Goal: Task Accomplishment & Management: Manage account settings

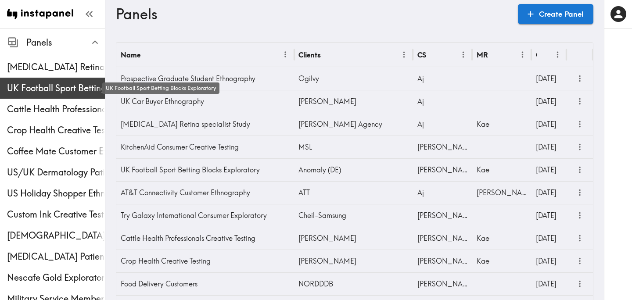
click at [50, 85] on span "UK Football Sport Betting Blocks Exploratory" at bounding box center [56, 88] width 98 height 12
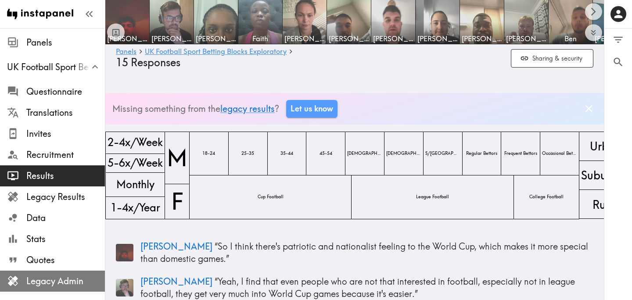
click at [49, 278] on span "Legacy Admin" at bounding box center [65, 281] width 79 height 12
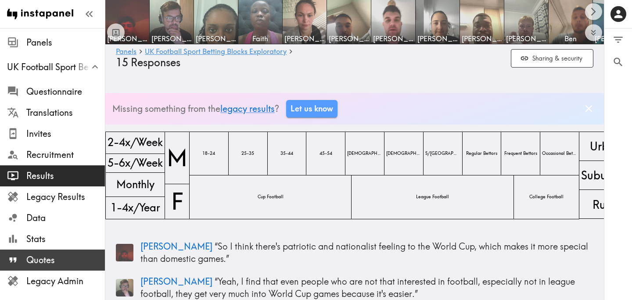
click at [68, 259] on span "Quotes" at bounding box center [65, 260] width 79 height 12
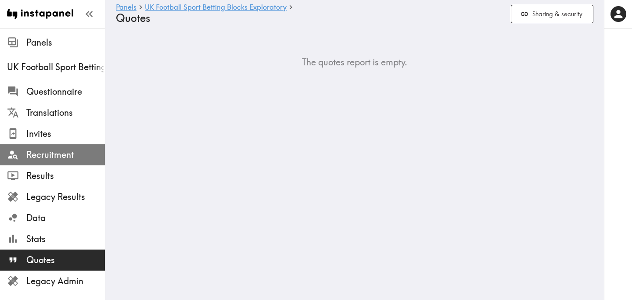
click at [62, 159] on span "Recruitment" at bounding box center [65, 155] width 79 height 12
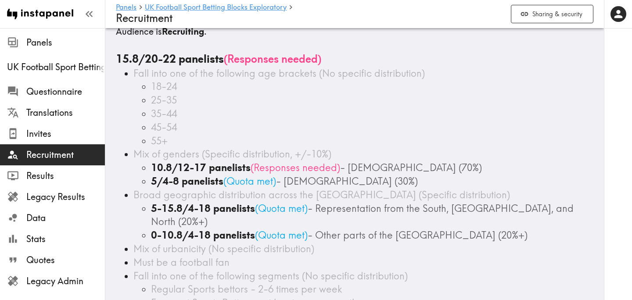
scroll to position [16, 0]
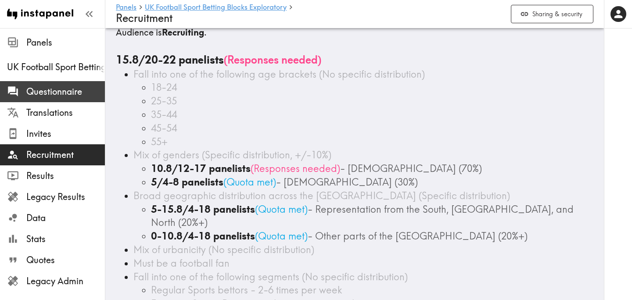
click at [85, 94] on span "Questionnaire" at bounding box center [65, 92] width 79 height 12
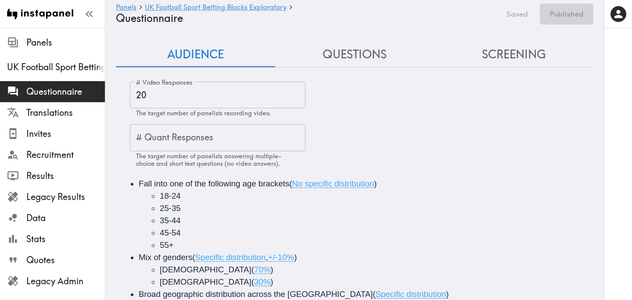
click at [479, 59] on button "Screening" at bounding box center [513, 54] width 159 height 25
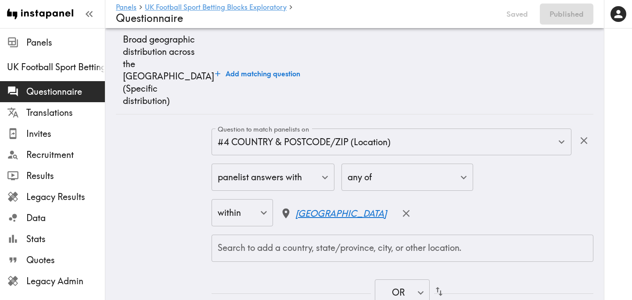
scroll to position [1270, 0]
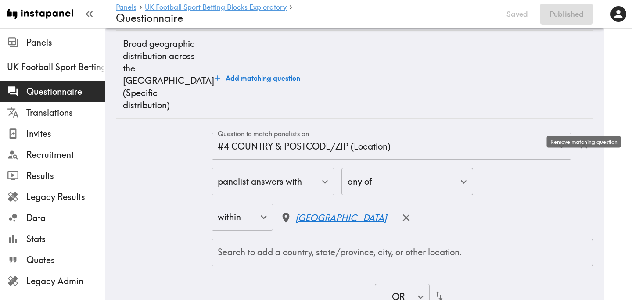
click at [586, 139] on icon "button" at bounding box center [584, 145] width 12 height 12
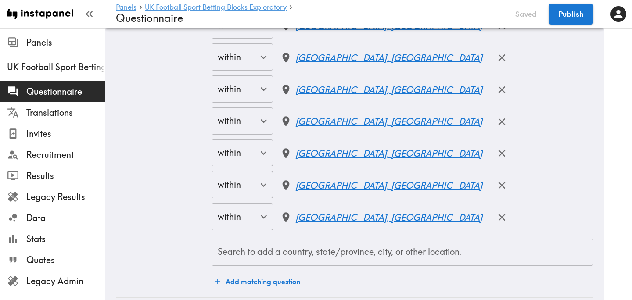
scroll to position [2600, 0]
click at [565, 18] on button "Publish" at bounding box center [571, 14] width 45 height 21
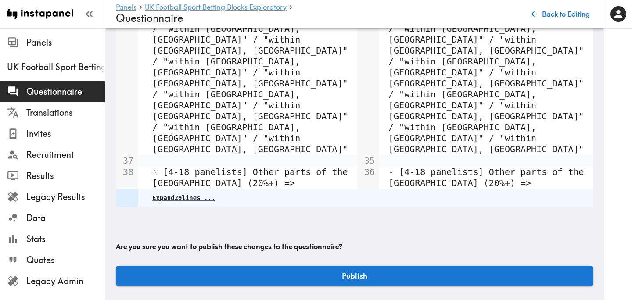
scroll to position [360, 0]
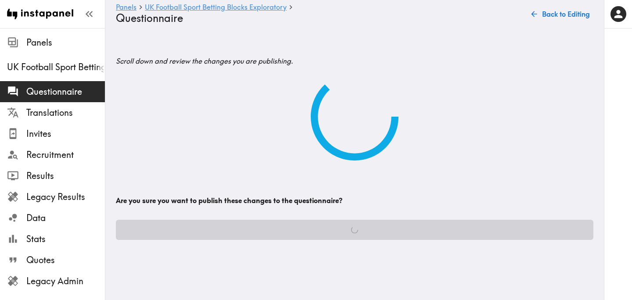
scroll to position [0, 0]
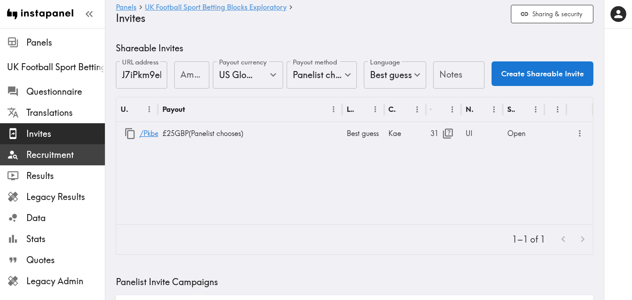
click at [69, 156] on span "Recruitment" at bounding box center [65, 155] width 79 height 12
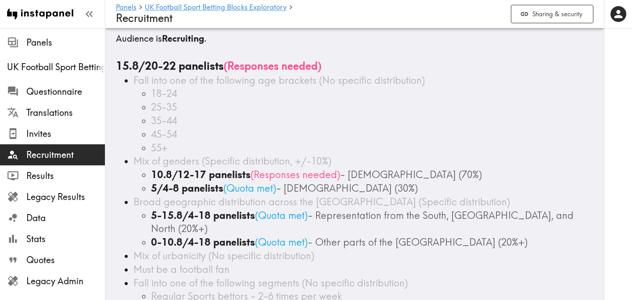
scroll to position [10, 0]
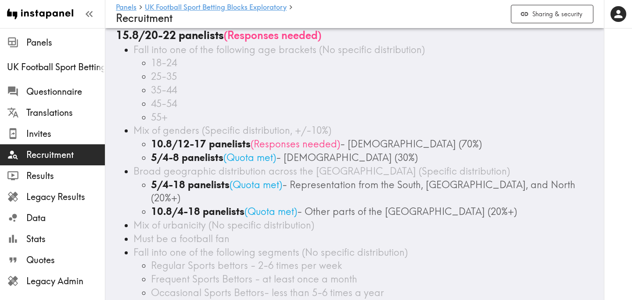
scroll to position [39, 0]
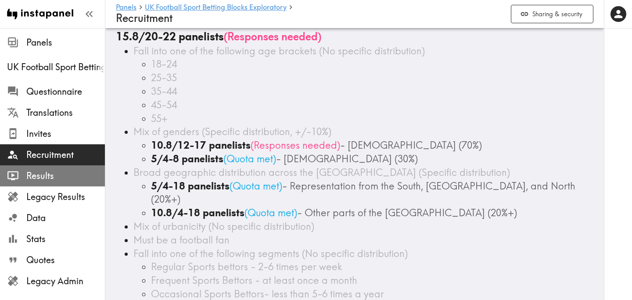
click at [55, 177] on span "Results" at bounding box center [65, 176] width 79 height 12
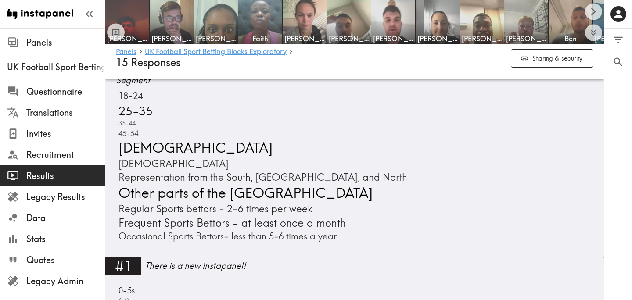
scroll to position [446, 0]
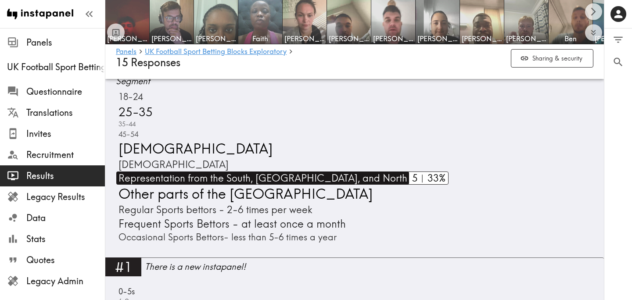
click at [293, 172] on span "Representation from the South, [GEOGRAPHIC_DATA], and North" at bounding box center [261, 179] width 291 height 14
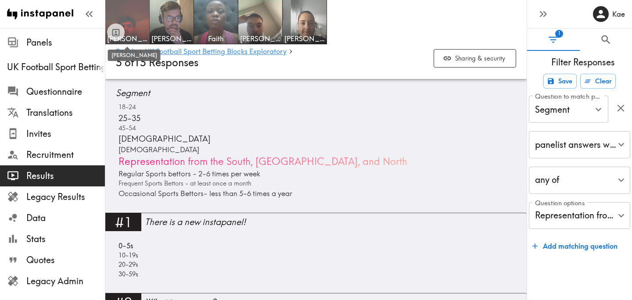
click at [140, 34] on span "[PERSON_NAME]" at bounding box center [127, 39] width 40 height 10
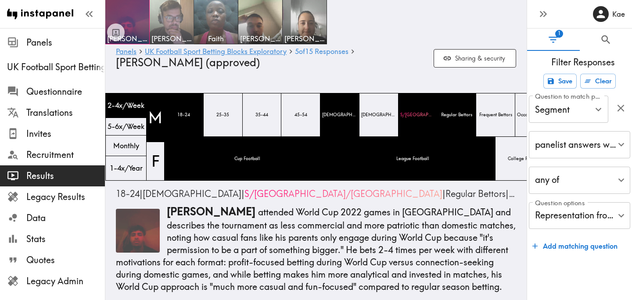
click at [177, 22] on img at bounding box center [172, 22] width 46 height 46
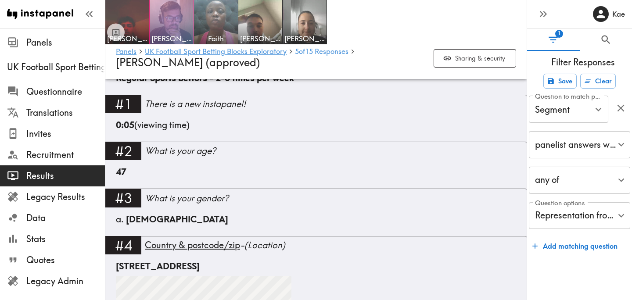
scroll to position [325, 0]
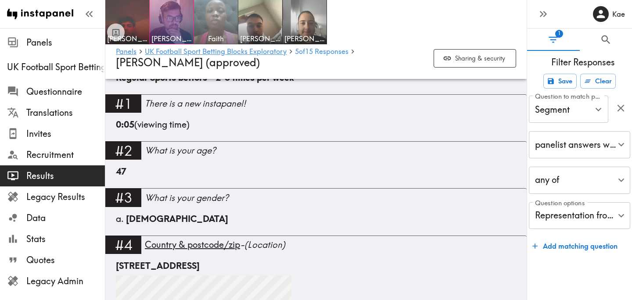
click at [214, 28] on img at bounding box center [216, 22] width 46 height 46
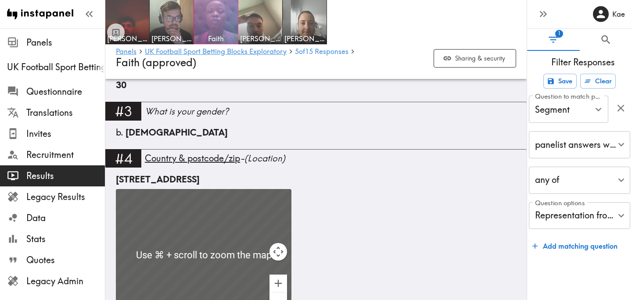
scroll to position [411, 0]
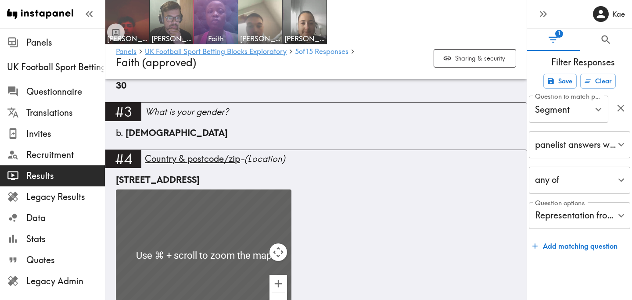
click at [258, 35] on span "[PERSON_NAME]" at bounding box center [260, 39] width 40 height 10
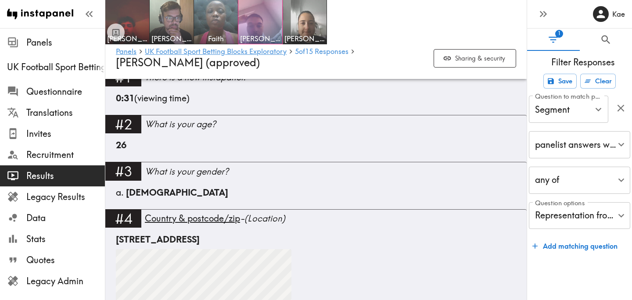
scroll to position [459, 0]
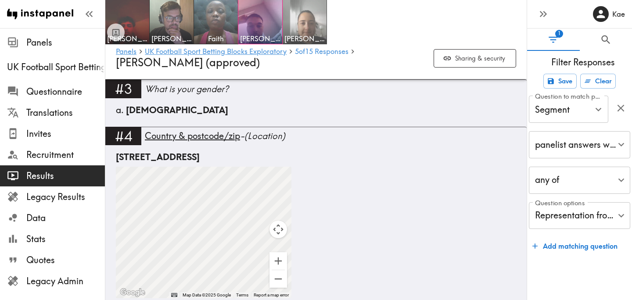
click at [319, 33] on img at bounding box center [305, 22] width 46 height 46
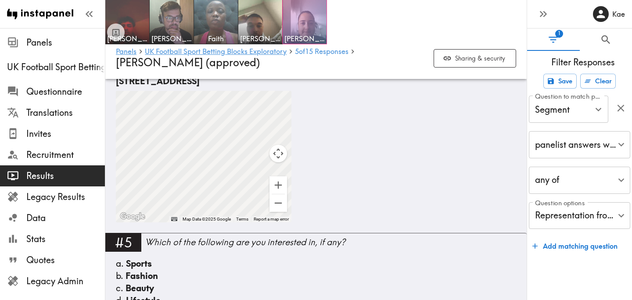
scroll to position [496, 0]
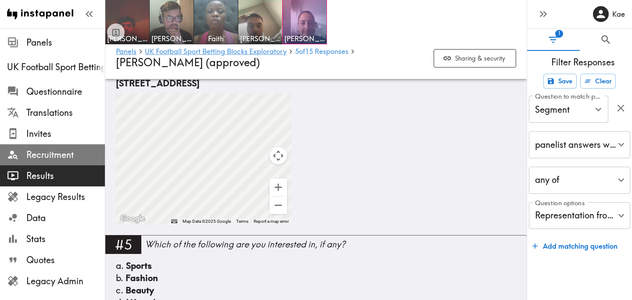
click at [70, 150] on span "Recruitment" at bounding box center [65, 155] width 79 height 12
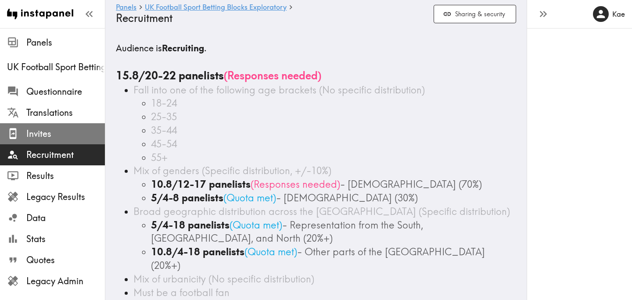
click at [68, 135] on span "Invites" at bounding box center [65, 134] width 79 height 12
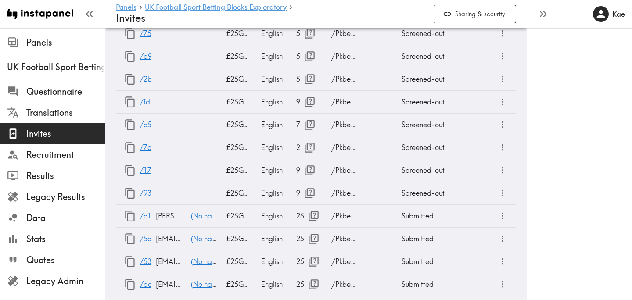
scroll to position [569, 0]
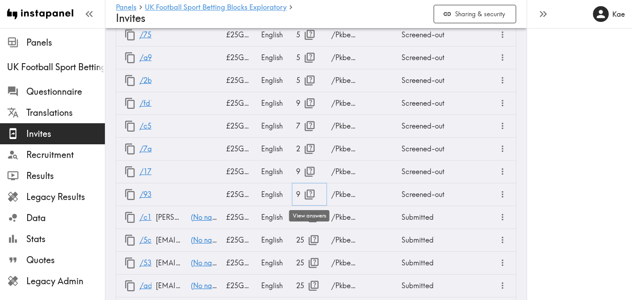
click at [313, 196] on icon "button" at bounding box center [310, 195] width 12 height 12
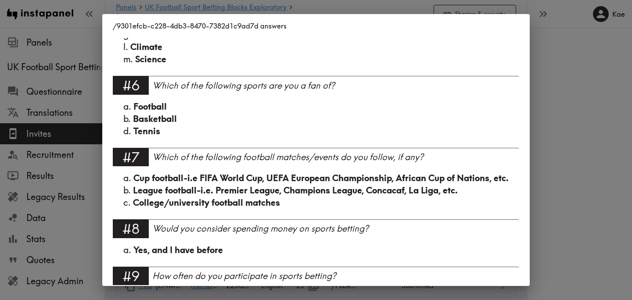
scroll to position [454, 0]
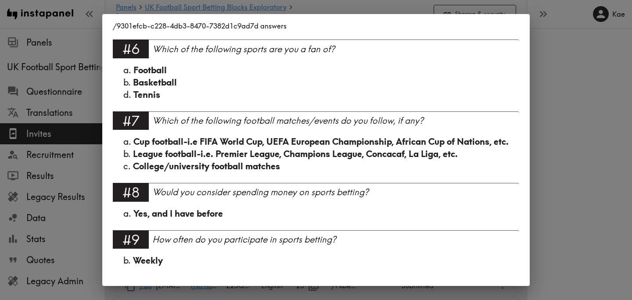
click at [549, 142] on div "/9301efcb-c228-4db3-8470-7382d1c9ad7d answers Language English #1 There is a ne…" at bounding box center [316, 150] width 632 height 300
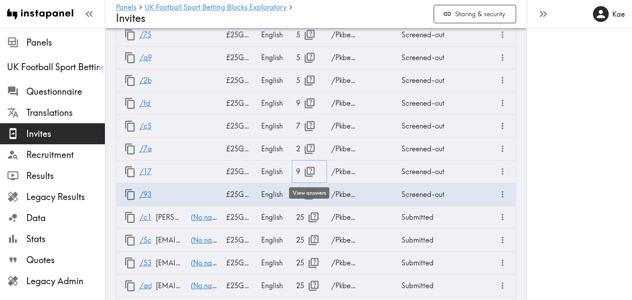
click at [308, 172] on icon "button" at bounding box center [310, 172] width 12 height 12
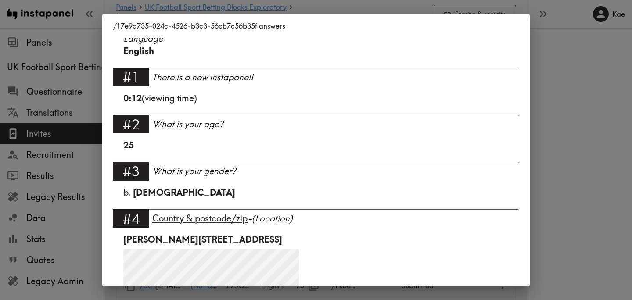
scroll to position [0, 0]
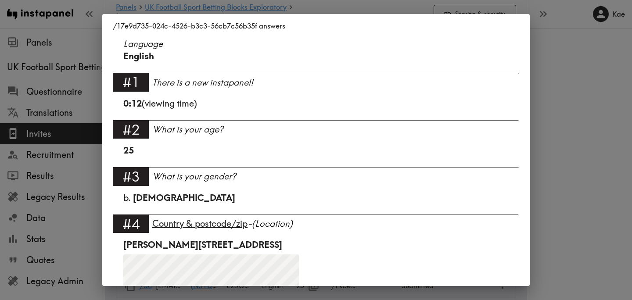
click at [553, 133] on div "/17e9d735-024c-4526-b3c3-56cb7c56b35f answers Language English #1 There is a ne…" at bounding box center [316, 150] width 632 height 300
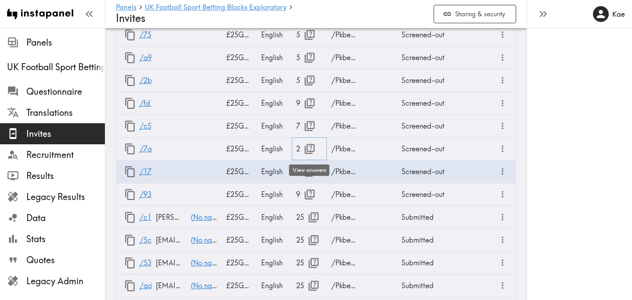
click at [308, 145] on icon "button" at bounding box center [310, 149] width 12 height 12
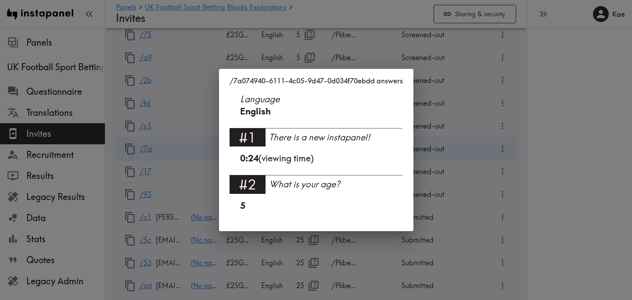
click at [444, 122] on div "/7a074940-6111-4c05-9d47-0d034f70ebdd answers Language English #1 There is a ne…" at bounding box center [316, 150] width 632 height 300
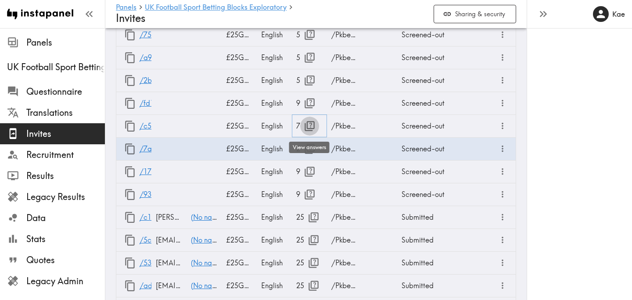
click at [306, 123] on icon "button" at bounding box center [310, 126] width 12 height 12
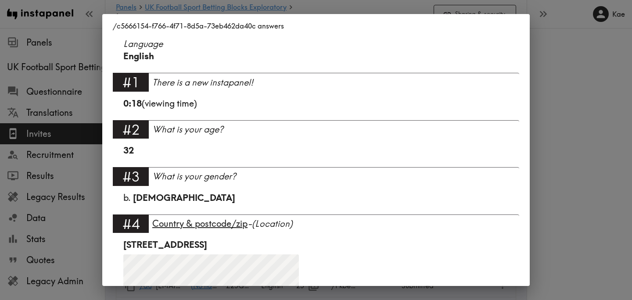
click at [553, 128] on div "/c5666154-f766-4f71-8d5a-73eb462da40c answers Language English #1 There is a ne…" at bounding box center [316, 150] width 632 height 300
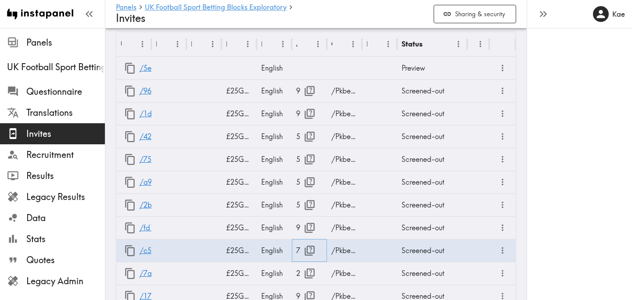
scroll to position [443, 0]
click at [309, 228] on icon "button" at bounding box center [310, 229] width 12 height 12
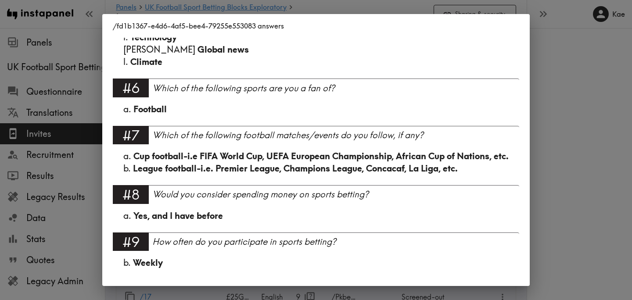
scroll to position [441, 0]
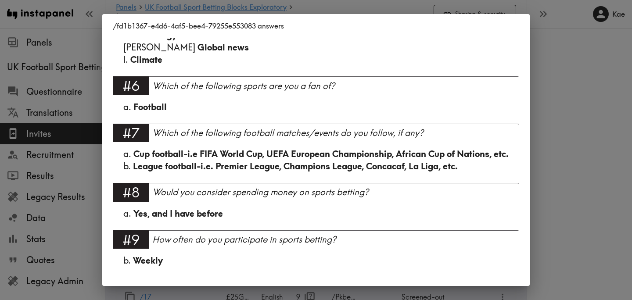
click at [561, 152] on div "/fd1b1367-e4d6-4af5-bee4-79255e553083 answers Language English #1 There is a ne…" at bounding box center [316, 150] width 632 height 300
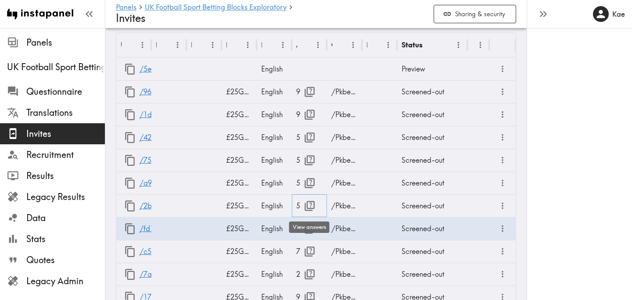
click at [309, 202] on icon "button" at bounding box center [310, 206] width 12 height 12
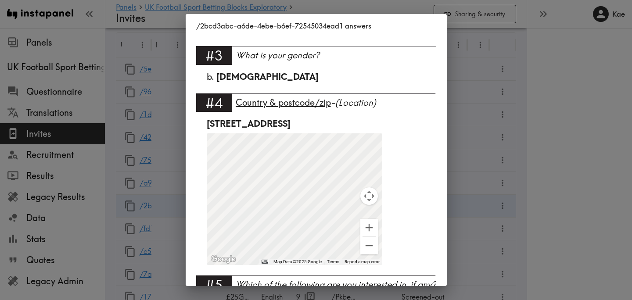
scroll to position [76, 0]
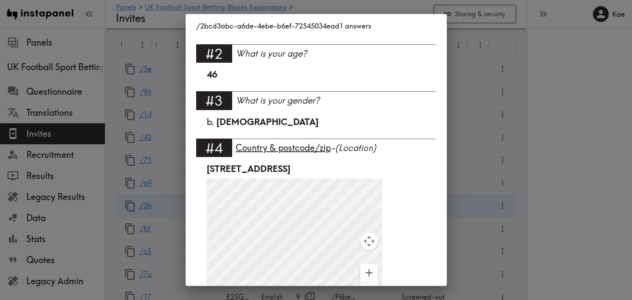
click at [487, 162] on div "/2bcd3abc-a6de-4ebe-b6ef-72545034ead1 answers Language English #1 There is a ne…" at bounding box center [316, 150] width 632 height 300
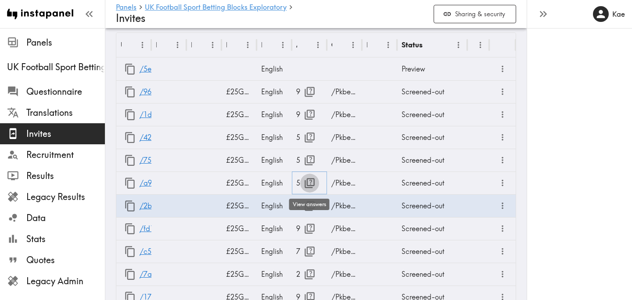
click at [310, 183] on icon "button" at bounding box center [310, 183] width 10 height 10
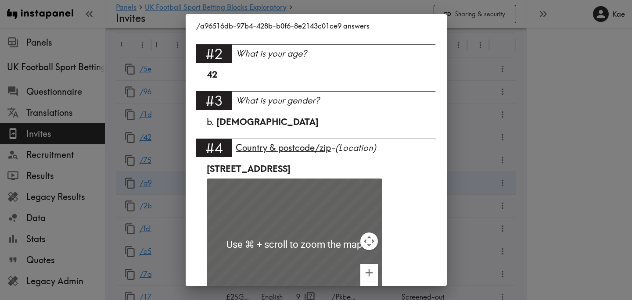
scroll to position [265, 0]
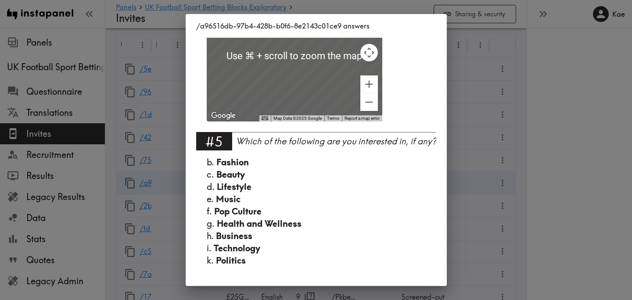
click at [474, 133] on div "/a96516db-97b4-428b-b0f6-8e2143c01ce9 answers Language English #1 There is a ne…" at bounding box center [316, 150] width 632 height 300
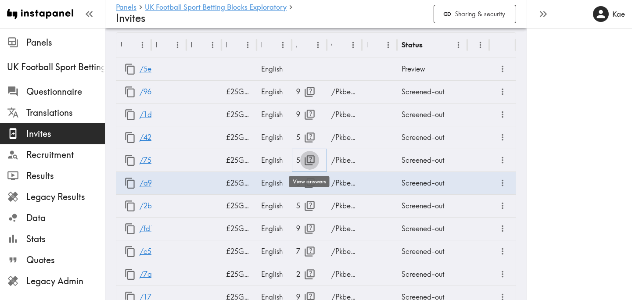
click at [309, 160] on icon "button" at bounding box center [310, 161] width 12 height 12
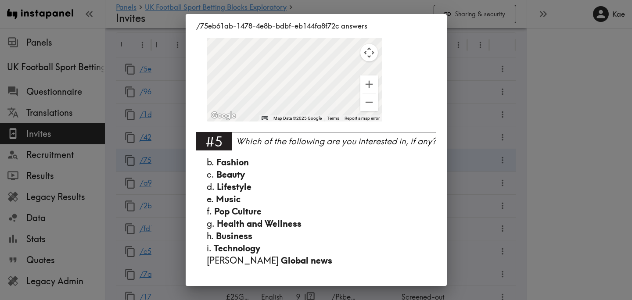
scroll to position [0, 0]
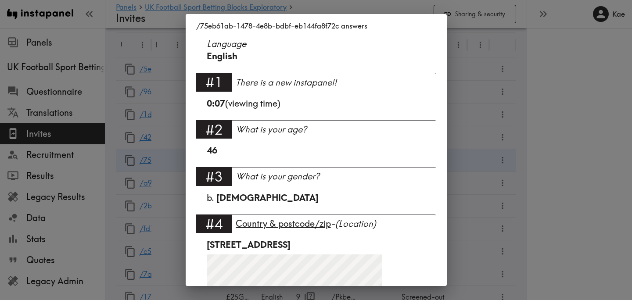
click at [482, 147] on div "/75eb61ab-1478-4e8b-bdbf-eb144fa8f72c answers Language English #1 There is a ne…" at bounding box center [316, 150] width 632 height 300
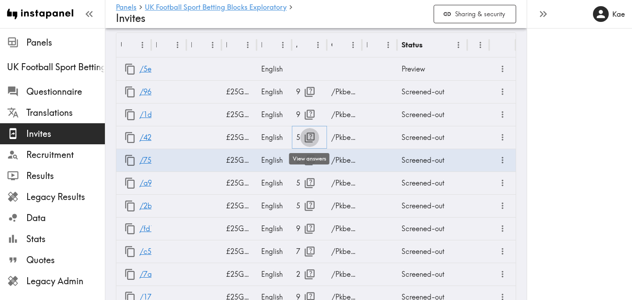
click at [314, 133] on icon "button" at bounding box center [310, 138] width 10 height 10
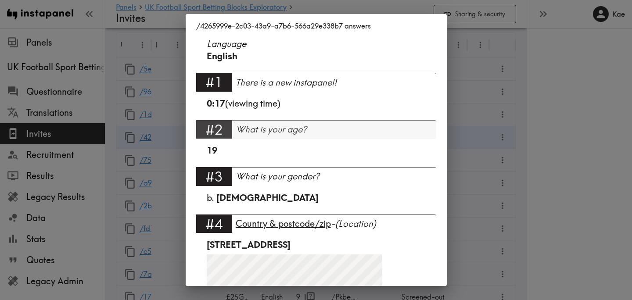
scroll to position [240, 0]
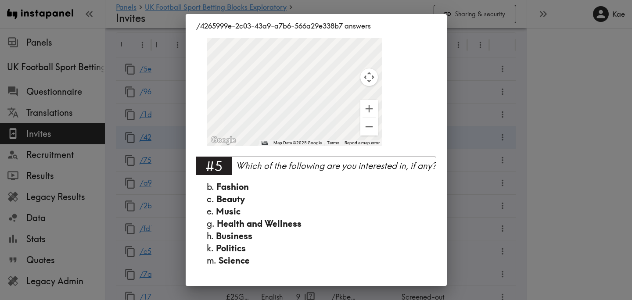
click at [486, 122] on div "/4265999e-2c03-43a9-a7b6-566a29e338b7 answers Language English #1 There is a ne…" at bounding box center [316, 150] width 632 height 300
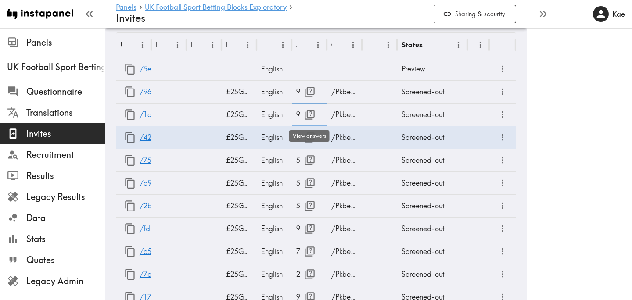
click at [306, 116] on icon "button" at bounding box center [310, 115] width 12 height 12
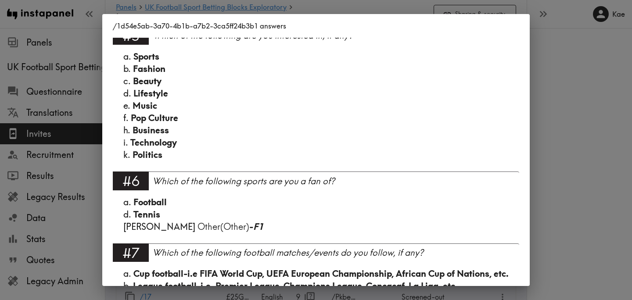
scroll to position [490, 0]
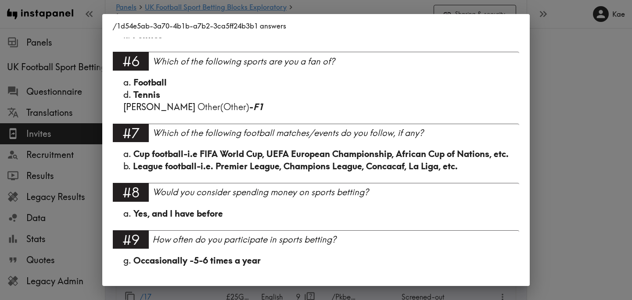
click at [559, 118] on div "/1d54e5ab-3a70-4b1b-a7b2-3ca5ff24b3b1 answers Language English #1 There is a ne…" at bounding box center [316, 150] width 632 height 300
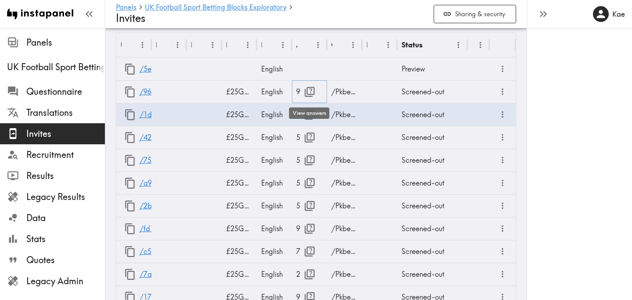
click at [308, 92] on icon "button" at bounding box center [310, 92] width 12 height 12
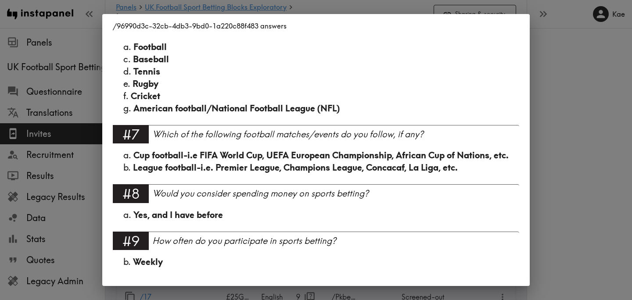
scroll to position [515, 0]
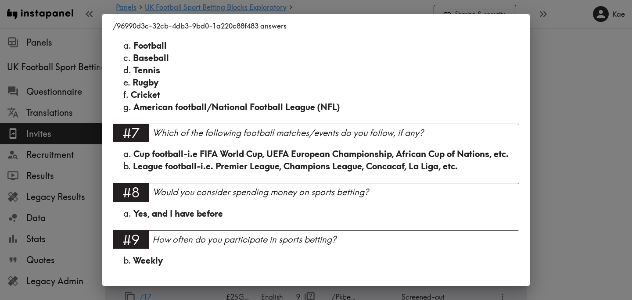
click at [538, 119] on div "/96990d3c-32cb-4db3-9bd0-1a220c88f483 answers Language English #1 There is a ne…" at bounding box center [316, 150] width 632 height 300
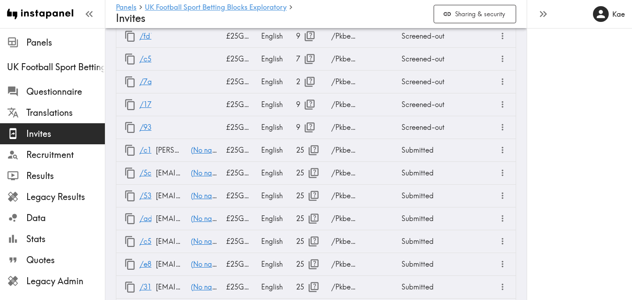
scroll to position [999, 0]
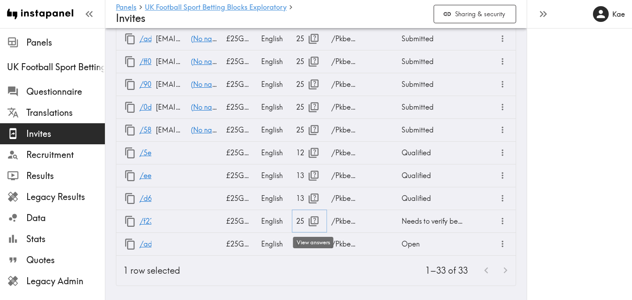
click at [317, 221] on icon "button" at bounding box center [314, 222] width 12 height 12
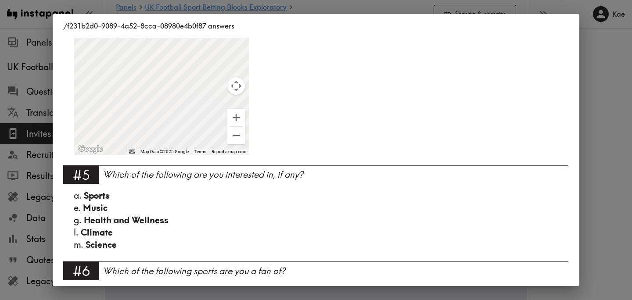
scroll to position [306, 0]
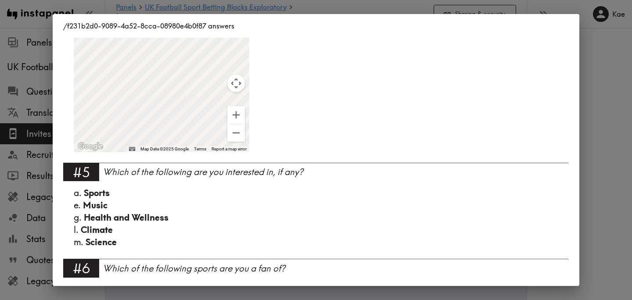
click at [596, 157] on div "/f231b2d0-9089-4a52-8cca-08980e4b0f87 answers Language English Segment 35-44 Ma…" at bounding box center [316, 150] width 632 height 300
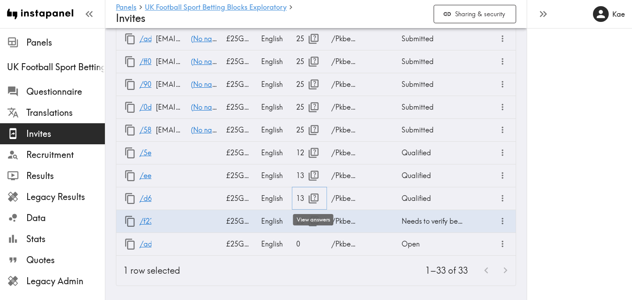
click at [308, 200] on icon "button" at bounding box center [314, 199] width 12 height 12
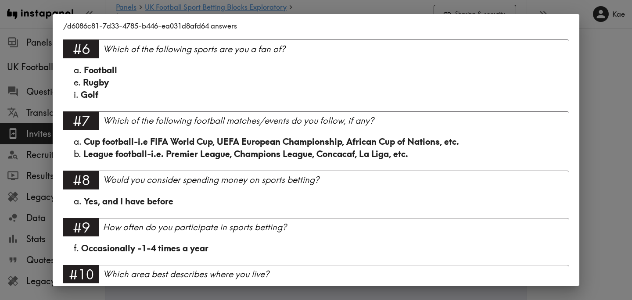
scroll to position [726, 0]
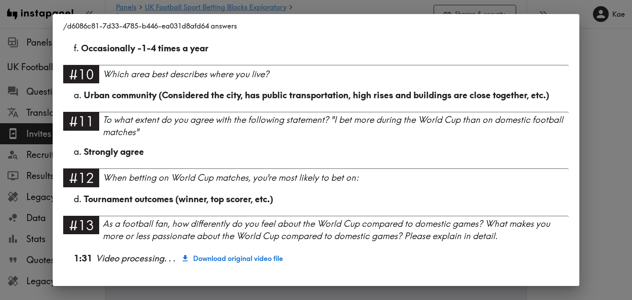
click at [603, 152] on div "/d6086c81-7d33-4785-b446-ea031d8afd64 answers Language English Segment 45-54 Ma…" at bounding box center [316, 150] width 632 height 300
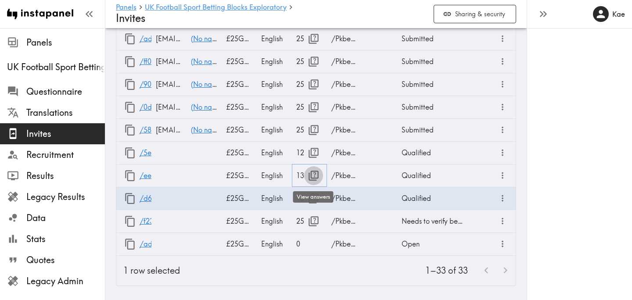
click at [311, 173] on icon "button" at bounding box center [314, 176] width 10 height 10
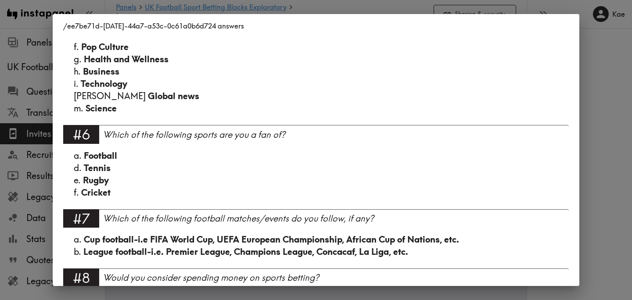
scroll to position [824, 0]
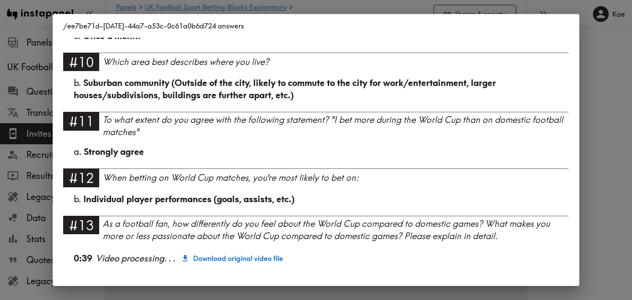
click at [602, 140] on div "/ee7be71d-c1ce-44a7-a53c-0c61a0b6d724 answers Language English Segment 35-44 Fe…" at bounding box center [316, 150] width 632 height 300
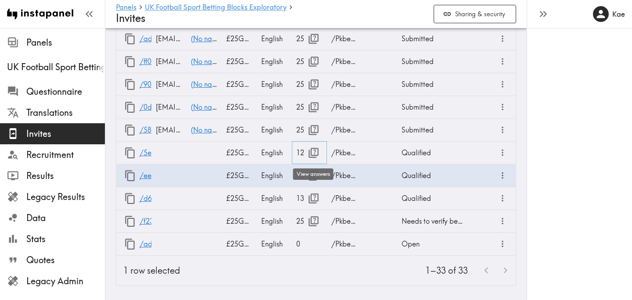
click at [310, 152] on icon "button" at bounding box center [314, 153] width 12 height 12
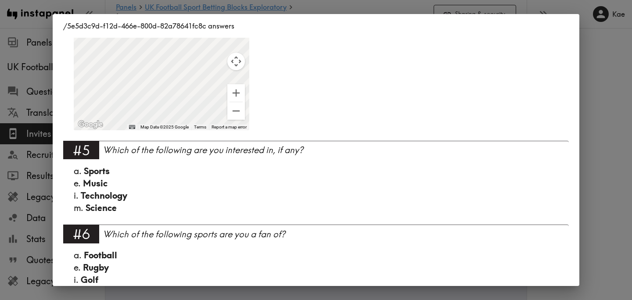
scroll to position [664, 0]
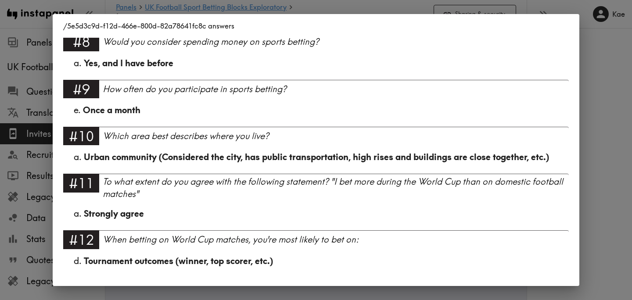
click at [616, 140] on div "/5e5d3c9d-f12d-466e-800d-82a78641fc8c answers Language English Segment 45-54 Ma…" at bounding box center [316, 150] width 632 height 300
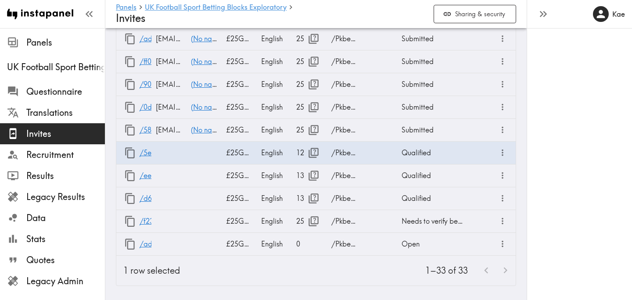
click at [268, 275] on div "1–33 of 33" at bounding box center [351, 271] width 329 height 30
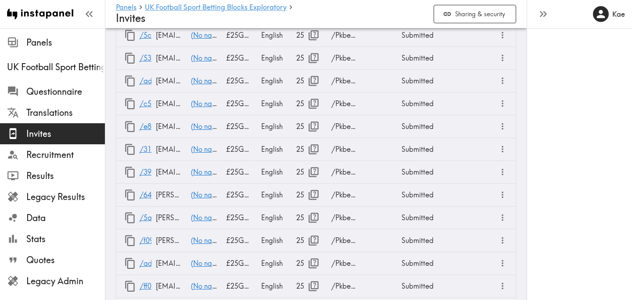
scroll to position [999, 0]
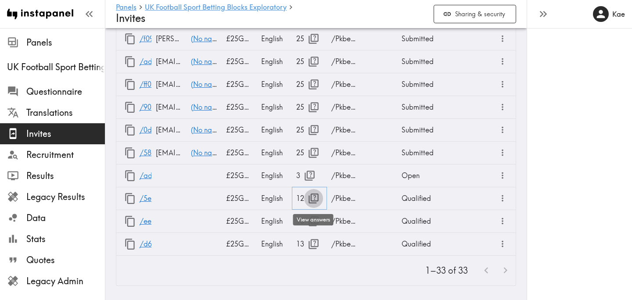
click at [315, 198] on icon "button" at bounding box center [314, 199] width 10 height 10
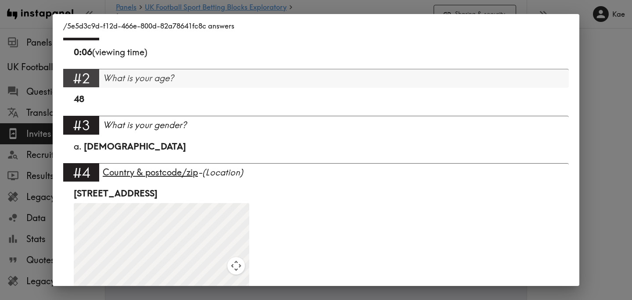
scroll to position [124, 0]
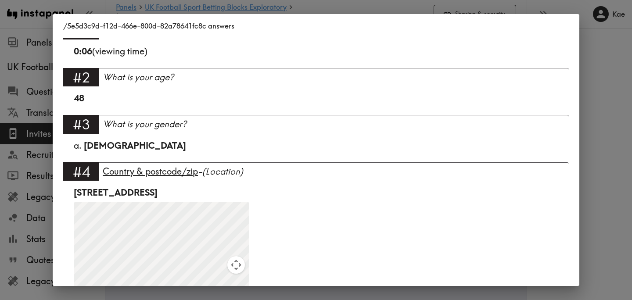
click at [617, 177] on div "/5e5d3c9d-f12d-466e-800d-82a78641fc8c answers Language English Segment 45-54 Ma…" at bounding box center [316, 150] width 632 height 300
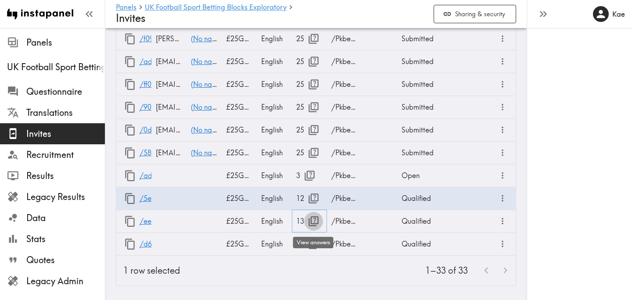
click at [313, 219] on icon "button" at bounding box center [314, 221] width 10 height 10
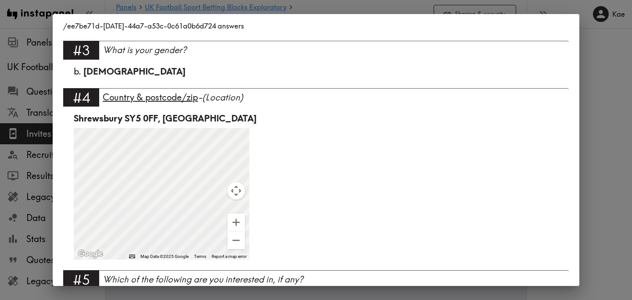
scroll to position [199, 0]
click at [612, 176] on div "/ee7be71d-c1ce-44a7-a53c-0c61a0b6d724 answers Language English Segment 35-44 Fe…" at bounding box center [316, 150] width 632 height 300
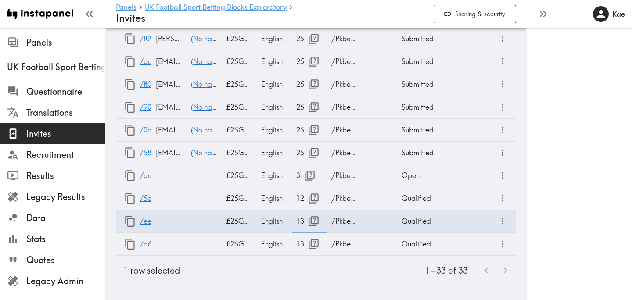
click at [309, 243] on icon "button" at bounding box center [314, 244] width 10 height 10
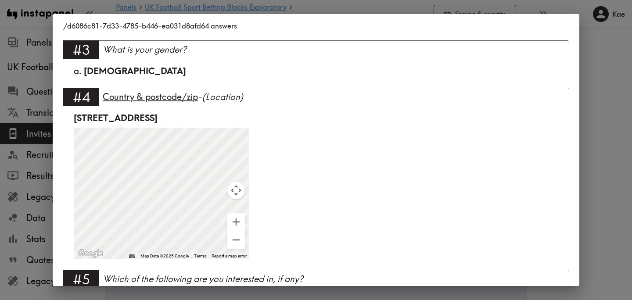
scroll to position [202, 0]
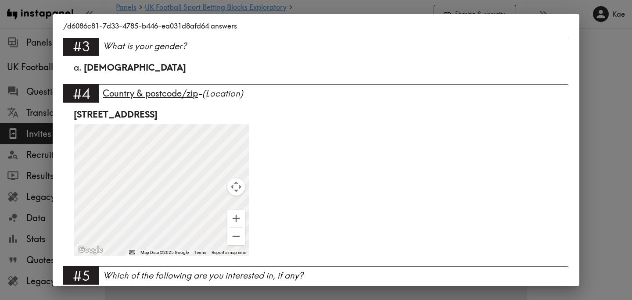
click at [619, 194] on div "/d6086c81-7d33-4785-b446-ea031d8afd64 answers Language English Segment 45-54 Ma…" at bounding box center [316, 150] width 632 height 300
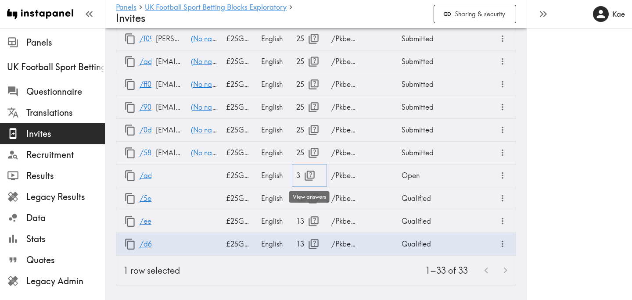
click at [310, 174] on icon "button" at bounding box center [310, 176] width 12 height 12
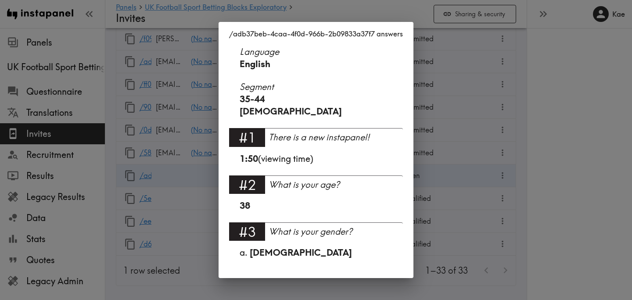
scroll to position [0, 0]
click at [453, 156] on div "/adb37beb-4caa-4f0d-966b-2b09833a37f7 answers Language English Segment 35-44 Ma…" at bounding box center [316, 150] width 632 height 300
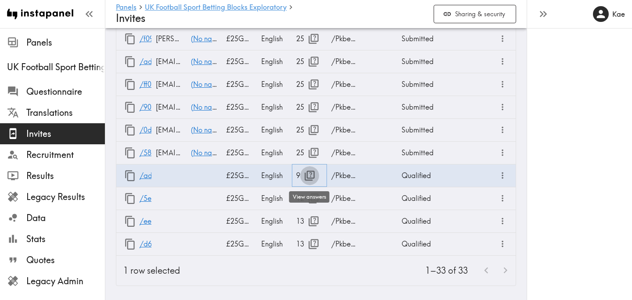
click at [310, 177] on icon "button" at bounding box center [310, 176] width 12 height 12
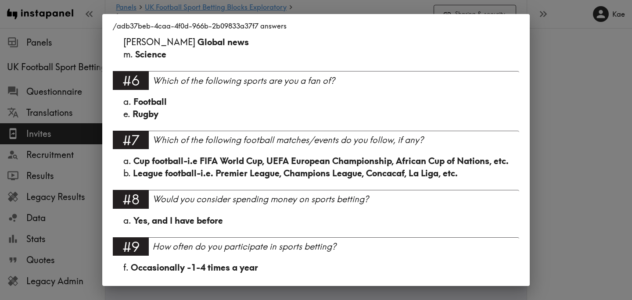
scroll to position [513, 0]
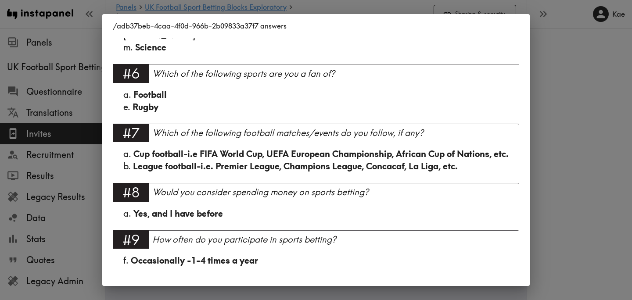
click at [547, 134] on div "/adb37beb-4caa-4f0d-966b-2b09833a37f7 answers Language English Segment 35-44 Ma…" at bounding box center [316, 150] width 632 height 300
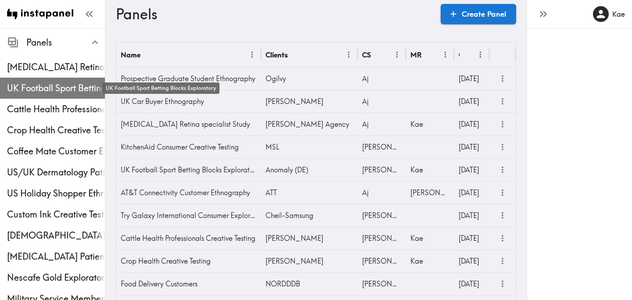
click at [77, 88] on span "UK Football Sport Betting Blocks Exploratory" at bounding box center [56, 88] width 98 height 12
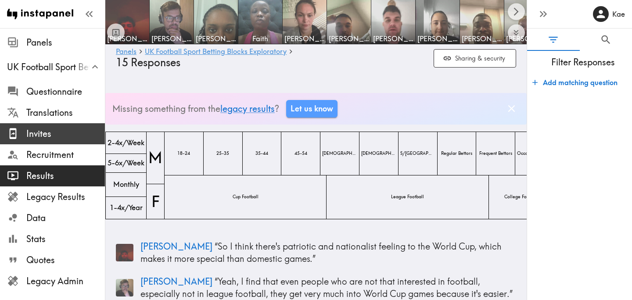
click at [59, 136] on span "Invites" at bounding box center [65, 134] width 79 height 12
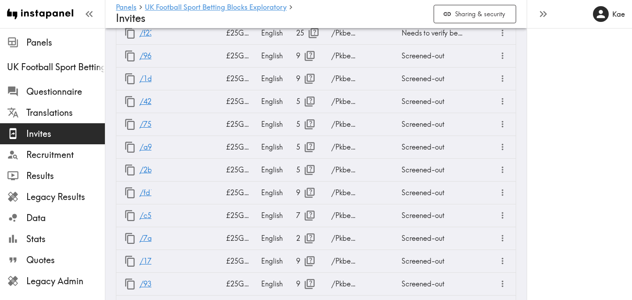
scroll to position [999, 0]
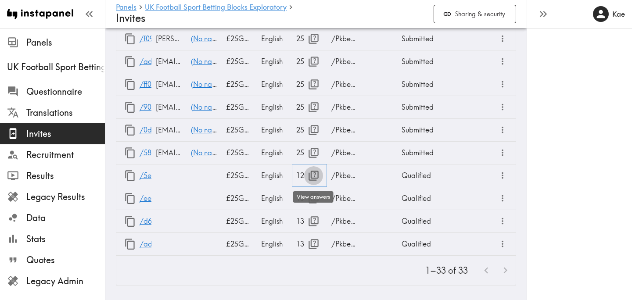
click at [313, 177] on icon "button" at bounding box center [314, 176] width 12 height 12
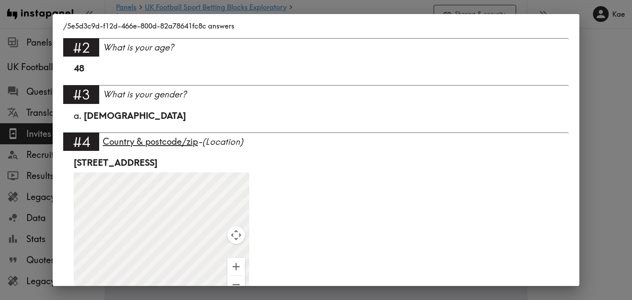
scroll to position [155, 0]
click at [606, 99] on div "/5e5d3c9d-f12d-466e-800d-82a78641fc8c answers Language English Segment 45-54 Ma…" at bounding box center [316, 150] width 632 height 300
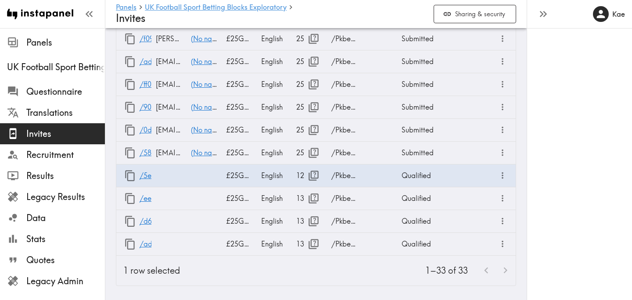
click at [336, 281] on div "1–33 of 33" at bounding box center [351, 271] width 329 height 30
click at [313, 200] on icon "button" at bounding box center [314, 199] width 12 height 12
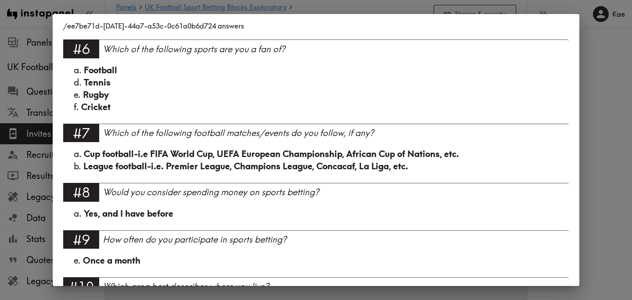
scroll to position [824, 0]
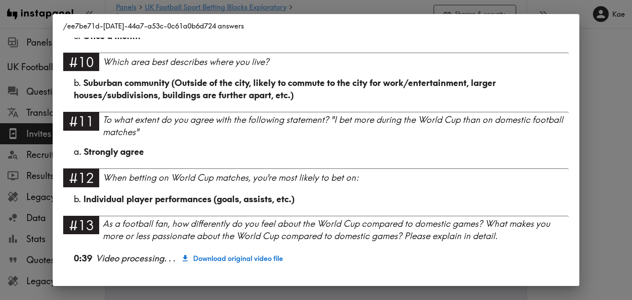
click at [604, 142] on div "/ee7be71d-c1ce-44a7-a53c-0c61a0b6d724 answers Language English Segment 35-44 Fe…" at bounding box center [316, 150] width 632 height 300
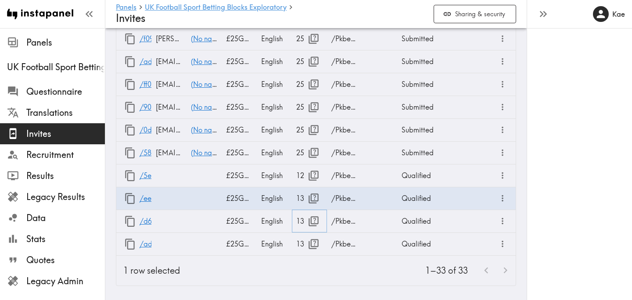
click at [314, 219] on icon "button" at bounding box center [314, 222] width 12 height 12
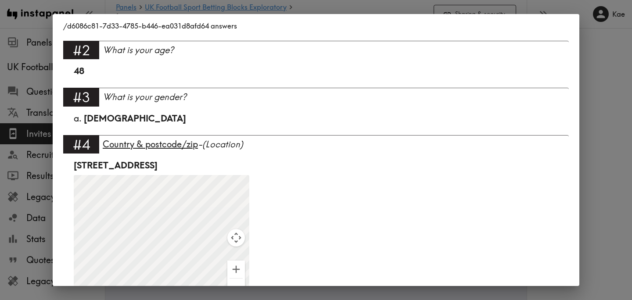
scroll to position [159, 0]
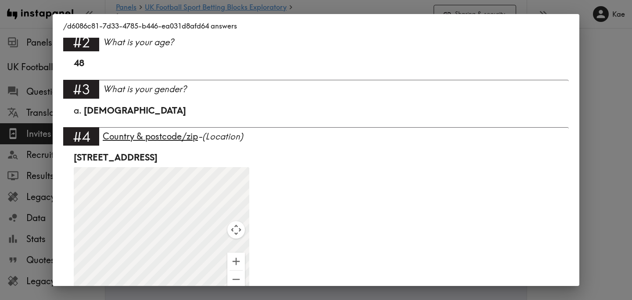
click at [623, 135] on div "/d6086c81-7d33-4785-b446-ea031d8afd64 answers Language English Segment 45-54 Ma…" at bounding box center [316, 150] width 632 height 300
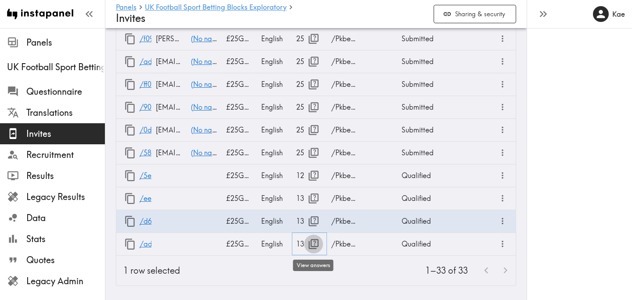
click at [313, 248] on icon "button" at bounding box center [314, 244] width 10 height 10
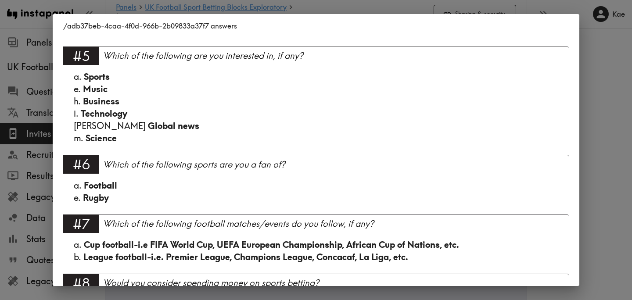
scroll to position [726, 0]
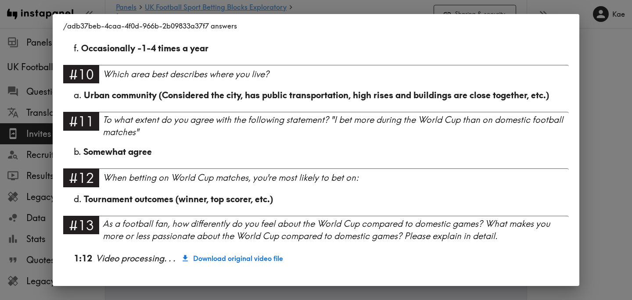
click at [618, 147] on div "/adb37beb-4caa-4f0d-966b-2b09833a37f7 answers Language English Segment 35-44 Ma…" at bounding box center [316, 150] width 632 height 300
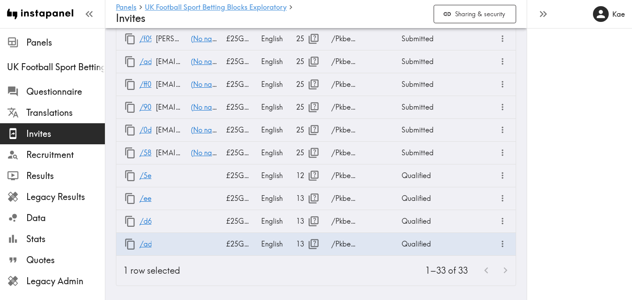
click at [322, 279] on div "1–33 of 33" at bounding box center [351, 271] width 329 height 30
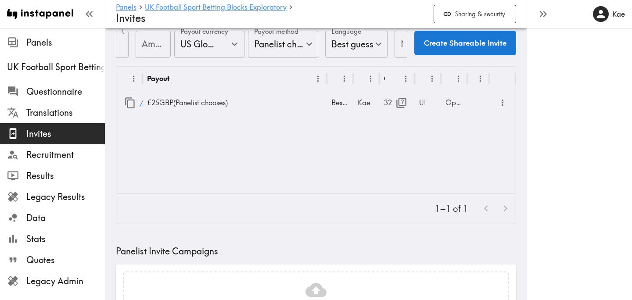
scroll to position [0, 0]
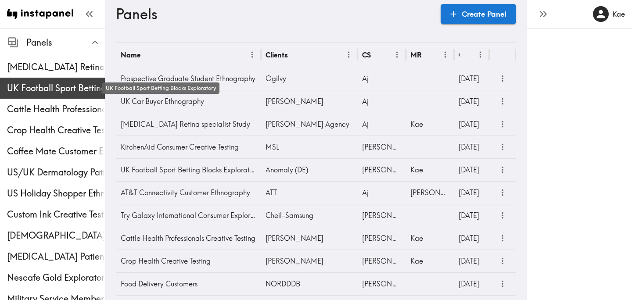
click at [29, 93] on span "UK Football Sport Betting Blocks Exploratory" at bounding box center [56, 88] width 98 height 12
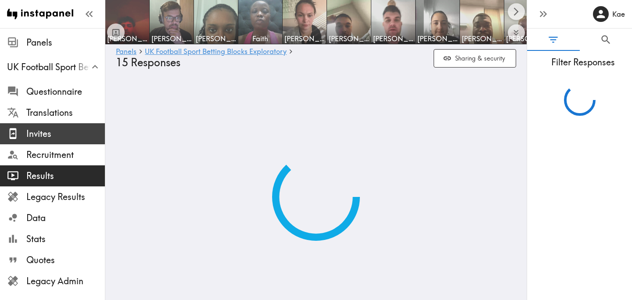
click at [59, 139] on span "Invites" at bounding box center [65, 134] width 79 height 12
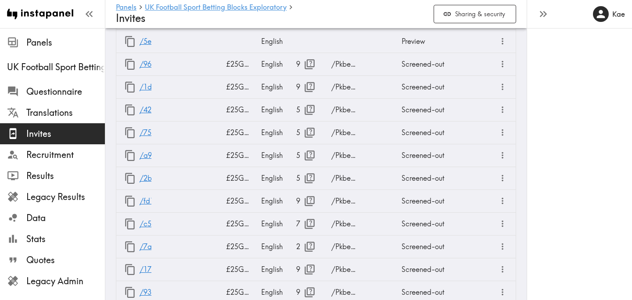
scroll to position [468, 0]
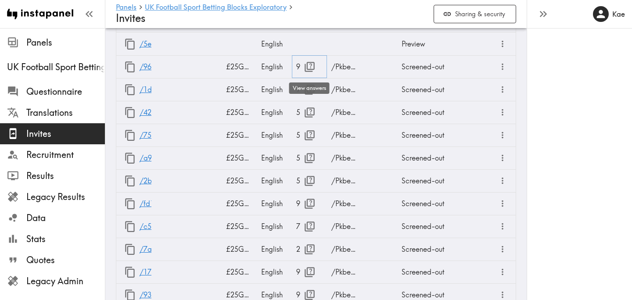
click at [307, 66] on icon "button" at bounding box center [310, 67] width 10 height 10
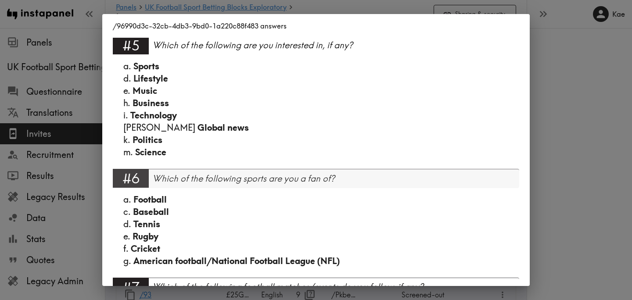
scroll to position [386, 0]
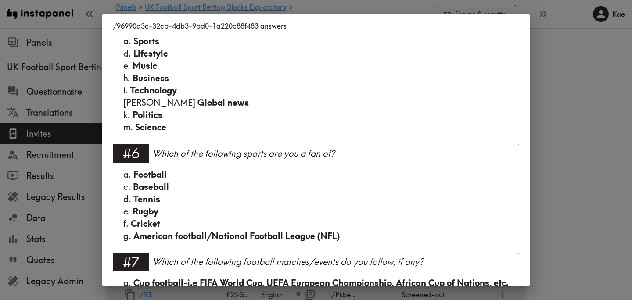
click at [576, 140] on div "/96990d3c-32cb-4db3-9bd0-1a220c88f483 answers Language English #1 There is a ne…" at bounding box center [316, 150] width 632 height 300
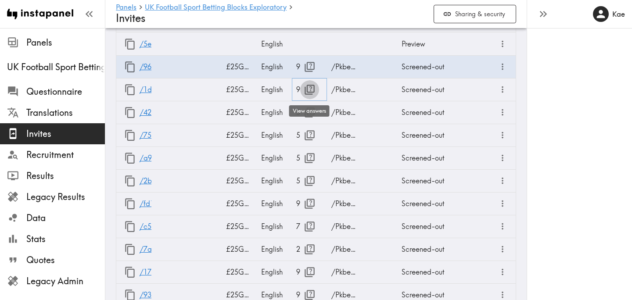
click at [309, 84] on icon "button" at bounding box center [310, 90] width 12 height 12
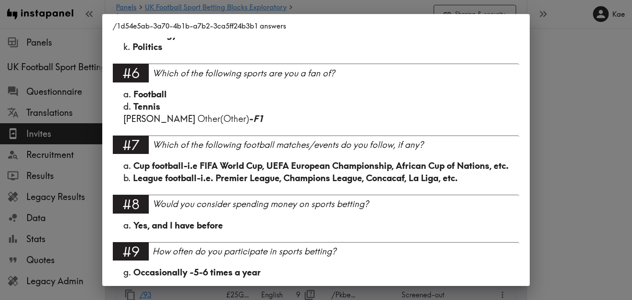
scroll to position [490, 0]
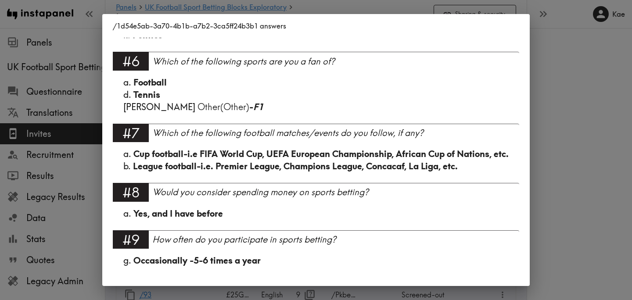
click at [576, 107] on div "/1d54e5ab-3a70-4b1b-a7b2-3ca5ff24b3b1 answers Language English #1 There is a ne…" at bounding box center [316, 150] width 632 height 300
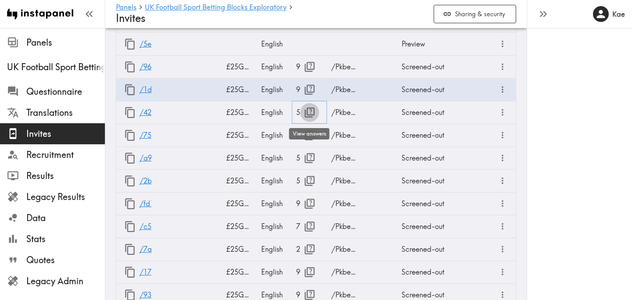
click at [309, 113] on icon "button" at bounding box center [310, 113] width 12 height 12
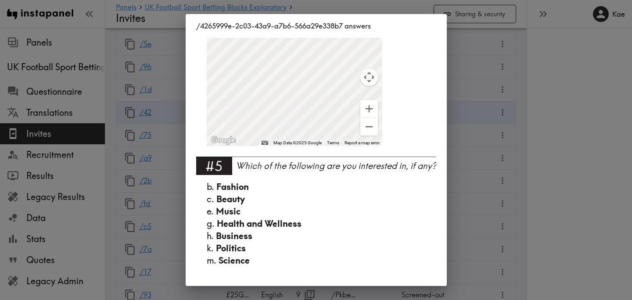
scroll to position [0, 0]
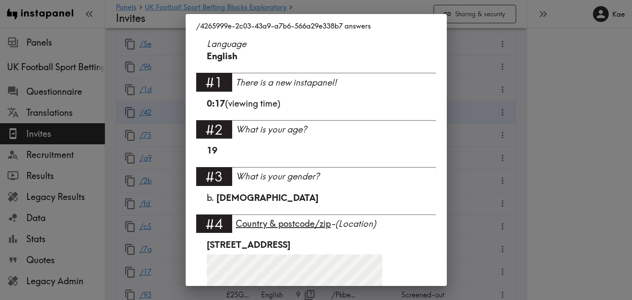
click at [461, 173] on div "/4265999e-2c03-43a9-a7b6-566a29e338b7 answers Language English #1 There is a ne…" at bounding box center [316, 150] width 632 height 300
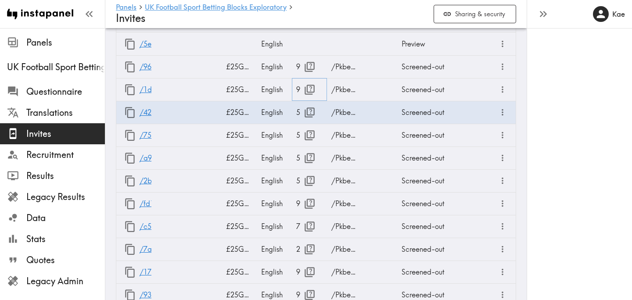
click at [311, 89] on icon "button" at bounding box center [310, 90] width 12 height 12
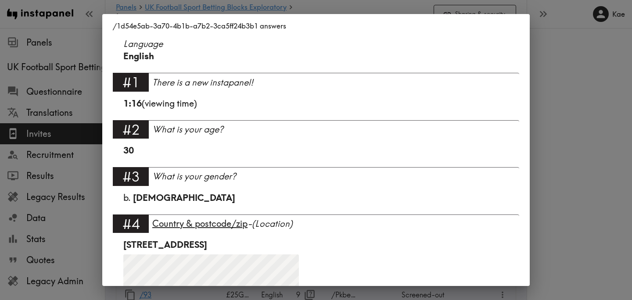
click at [545, 163] on div "/1d54e5ab-3a70-4b1b-a7b2-3ca5ff24b3b1 answers Language English #1 There is a ne…" at bounding box center [316, 150] width 632 height 300
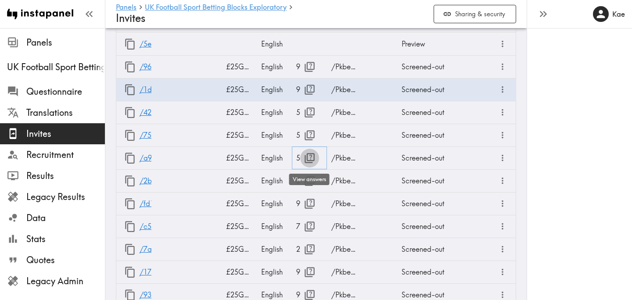
click at [309, 157] on icon "button" at bounding box center [310, 158] width 12 height 12
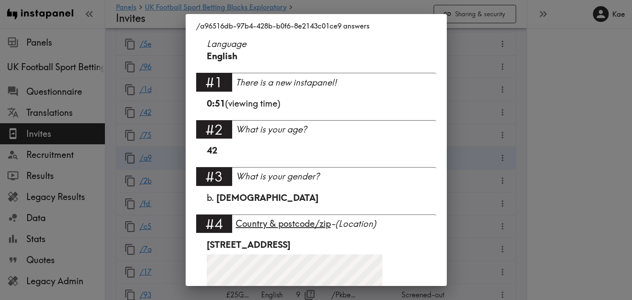
click at [474, 168] on div "/a96516db-97b4-428b-b0f6-8e2143c01ce9 answers Language English #1 There is a ne…" at bounding box center [316, 150] width 632 height 300
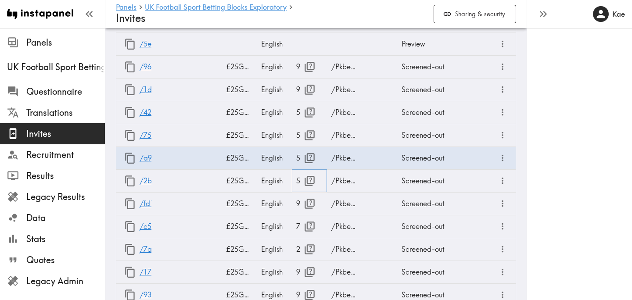
click at [303, 177] on button "button" at bounding box center [309, 181] width 19 height 19
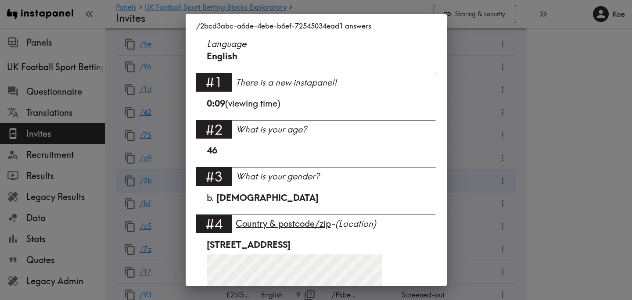
click at [497, 177] on div "/2bcd3abc-a6de-4ebe-b6ef-72545034ead1 answers Language English #1 There is a ne…" at bounding box center [316, 150] width 632 height 300
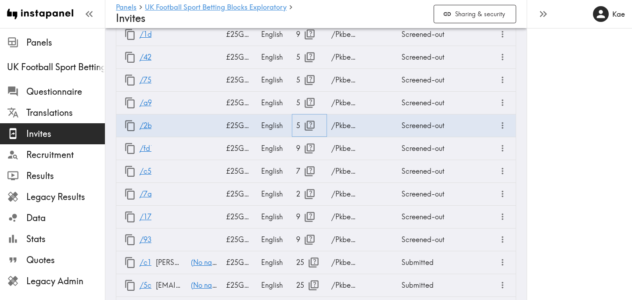
scroll to position [536, 0]
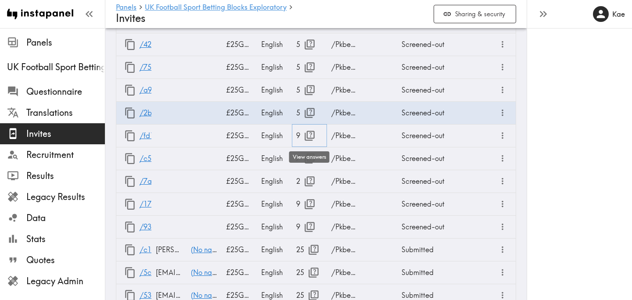
click at [310, 133] on icon "button" at bounding box center [310, 136] width 12 height 12
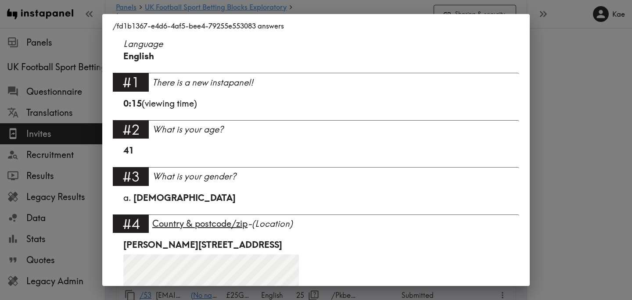
click at [557, 162] on div "/fd1b1367-e4d6-4af5-bee4-79255e553083 answers Language English #1 There is a ne…" at bounding box center [316, 150] width 632 height 300
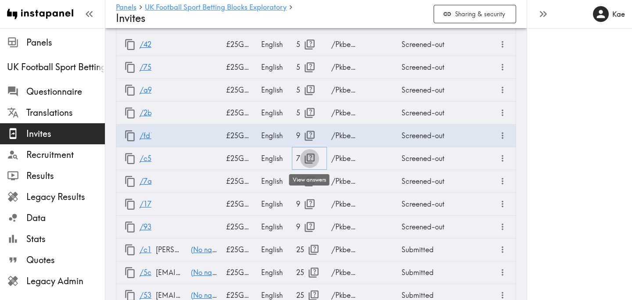
click at [312, 160] on icon "button" at bounding box center [310, 159] width 12 height 12
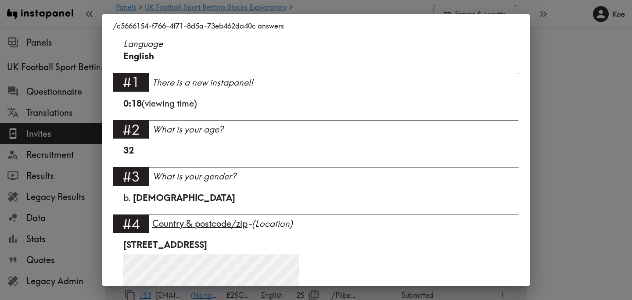
click at [567, 165] on div "/c5666154-f766-4f71-8d5a-73eb462da40c answers Language English #1 There is a ne…" at bounding box center [316, 150] width 632 height 300
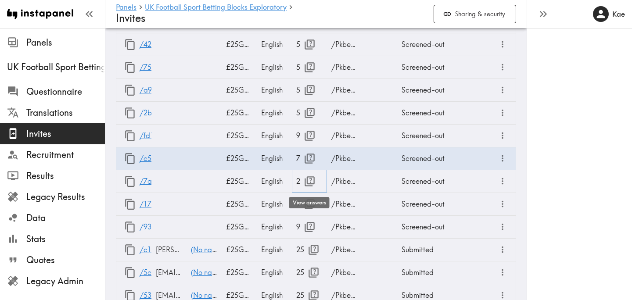
click at [310, 184] on icon "button" at bounding box center [310, 181] width 10 height 10
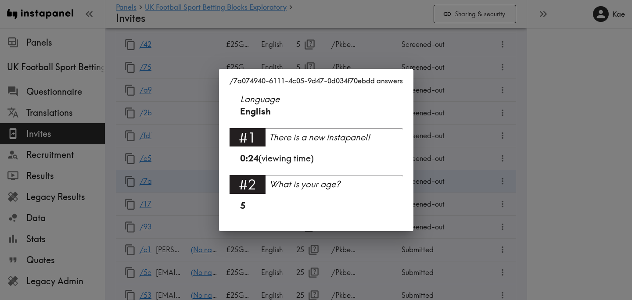
click at [499, 175] on div "/7a074940-6111-4c05-9d47-0d034f70ebdd answers Language English #1 There is a ne…" at bounding box center [316, 150] width 632 height 300
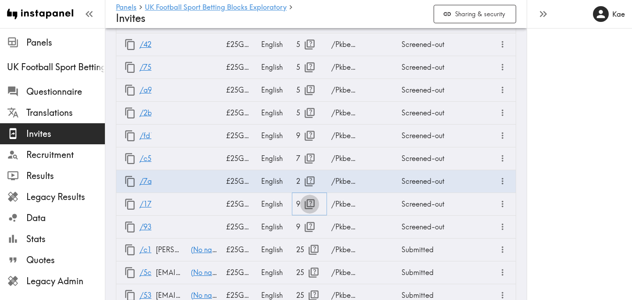
click at [310, 202] on icon "button" at bounding box center [310, 204] width 12 height 12
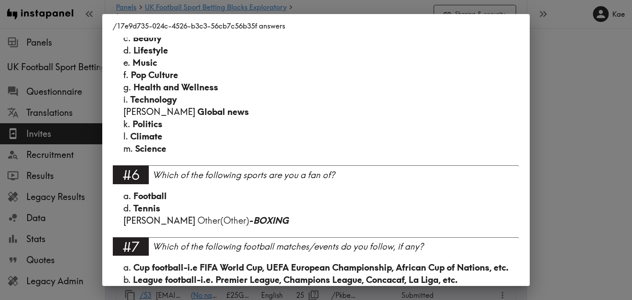
scroll to position [527, 0]
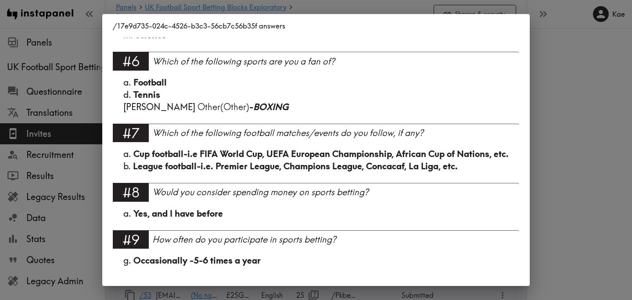
click at [560, 173] on div "/17e9d735-024c-4526-b3c3-56cb7c56b35f answers Language English #1 There is a ne…" at bounding box center [316, 150] width 632 height 300
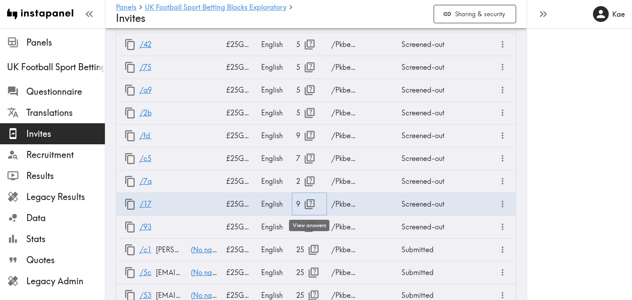
click at [307, 226] on body "Instapanel - Panels - UK Football Sport Betting Blocks Exploratory - Invites Pa…" at bounding box center [316, 127] width 632 height 1271
click at [311, 226] on icon "button" at bounding box center [310, 227] width 10 height 10
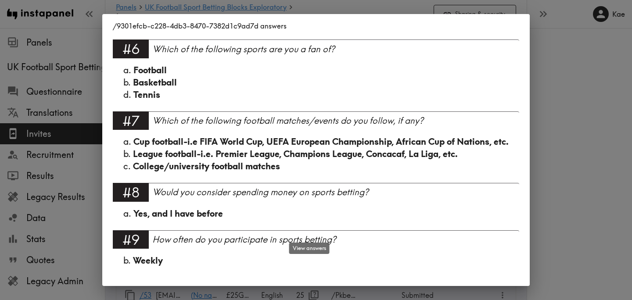
scroll to position [454, 0]
click at [580, 199] on div "/9301efcb-c228-4db3-8470-7382d1c9ad7d answers Language English #1 There is a ne…" at bounding box center [316, 150] width 632 height 300
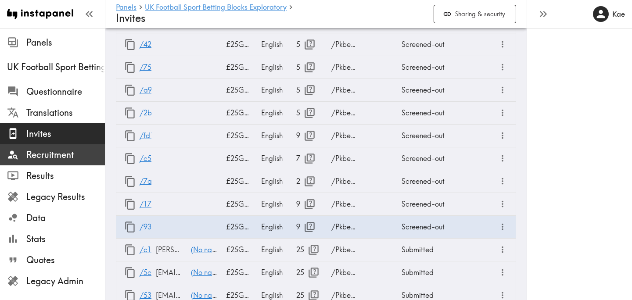
click at [70, 151] on span "Recruitment" at bounding box center [65, 155] width 79 height 12
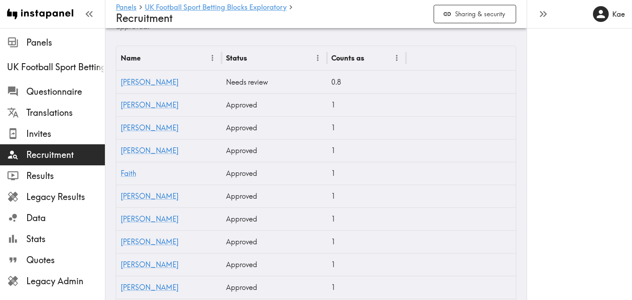
scroll to position [352, 0]
